Goal: Information Seeking & Learning: Check status

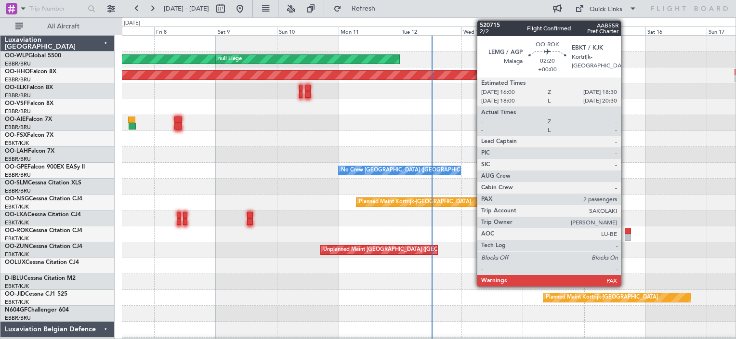
click at [625, 233] on div at bounding box center [628, 231] width 7 height 7
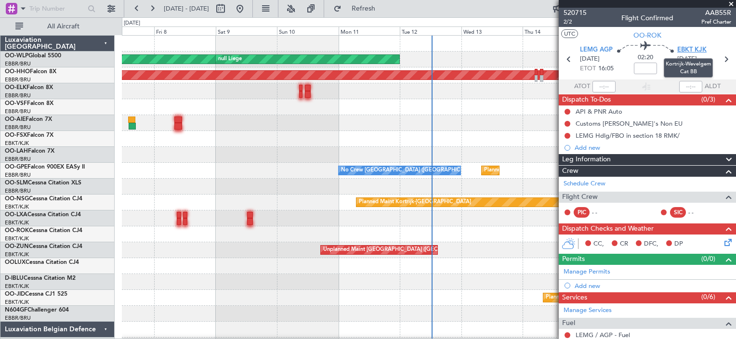
click at [686, 48] on span "EBKT KJK" at bounding box center [691, 50] width 29 height 10
click at [730, 3] on span at bounding box center [731, 4] width 10 height 9
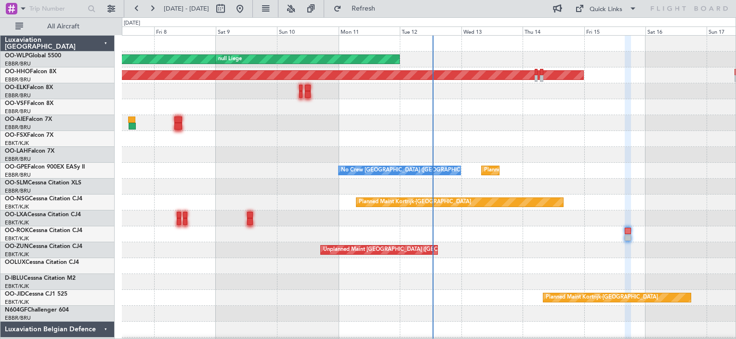
type input "0"
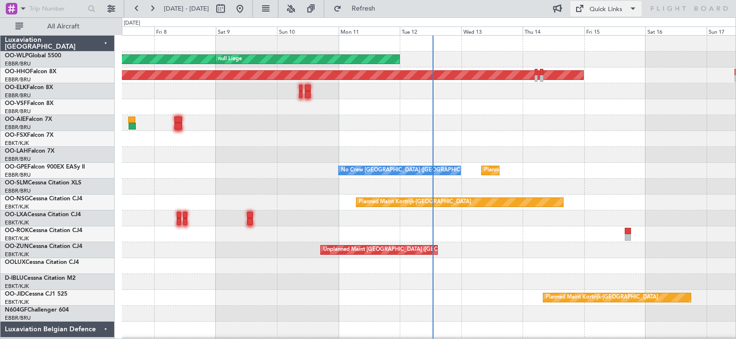
click at [600, 6] on div "Quick Links" at bounding box center [606, 10] width 33 height 10
click at [603, 4] on div at bounding box center [368, 169] width 736 height 339
click at [248, 6] on button at bounding box center [239, 8] width 15 height 15
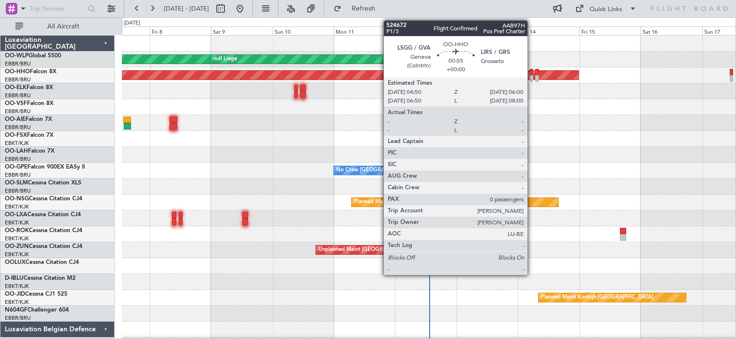
click at [532, 73] on div at bounding box center [531, 72] width 3 height 7
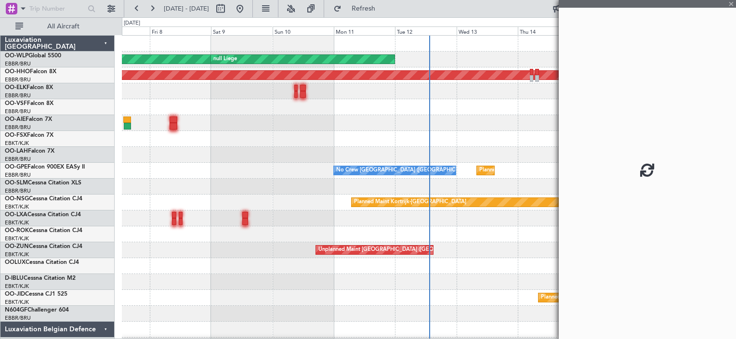
click at [731, 3] on div at bounding box center [647, 169] width 177 height 339
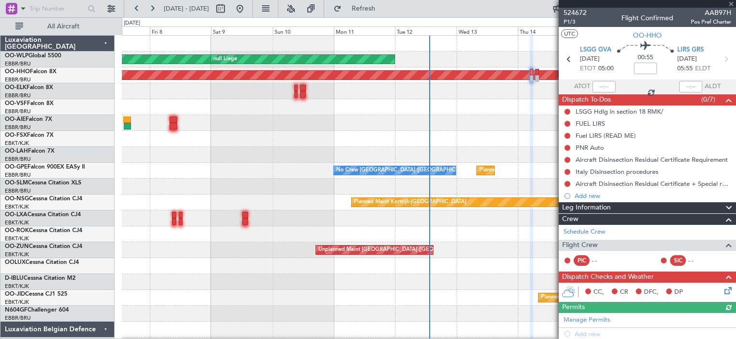
click at [730, 3] on div at bounding box center [647, 4] width 177 height 8
click at [730, 3] on span at bounding box center [731, 4] width 10 height 9
